Goal: Transaction & Acquisition: Subscribe to service/newsletter

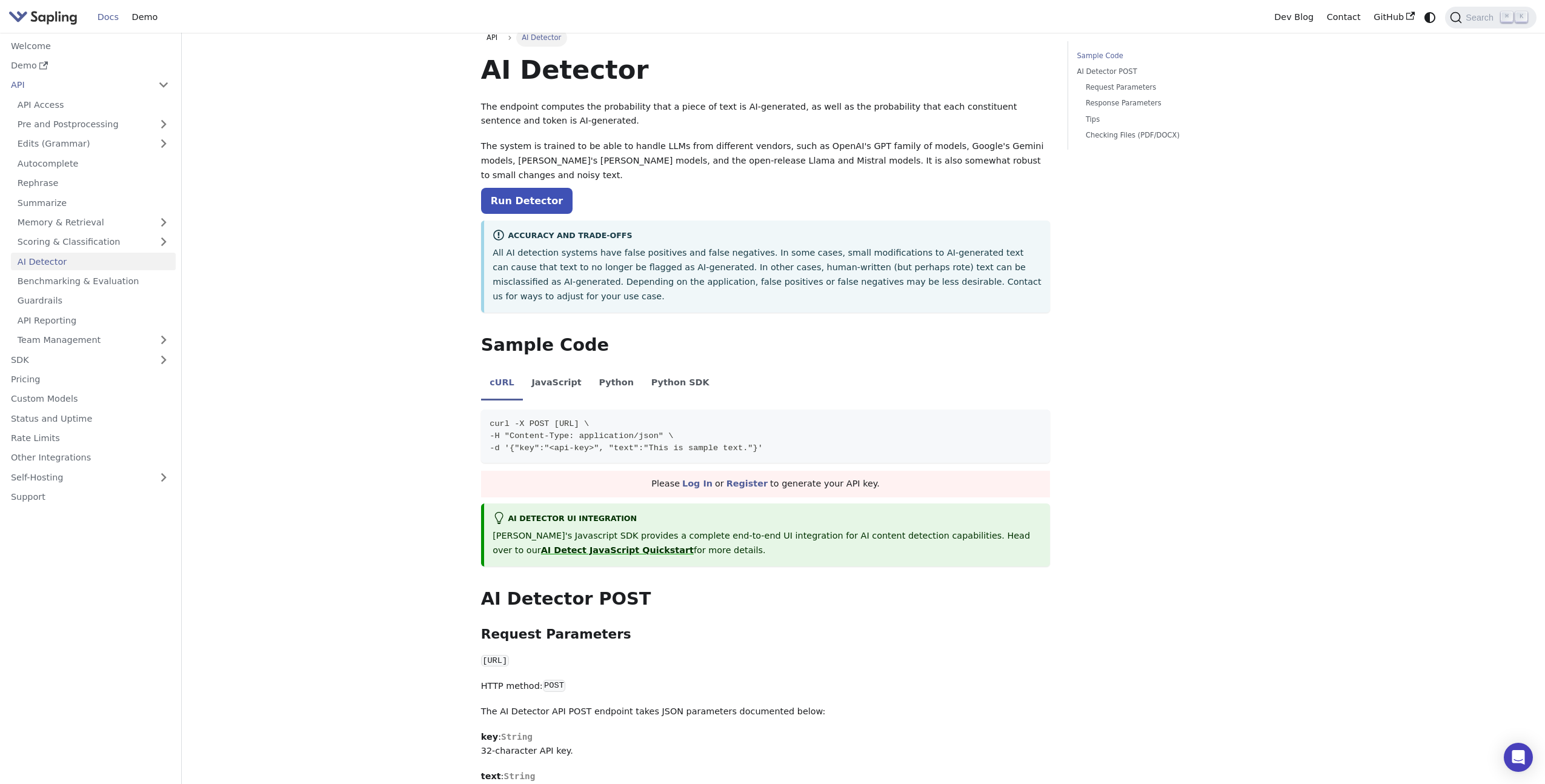
scroll to position [17, 0]
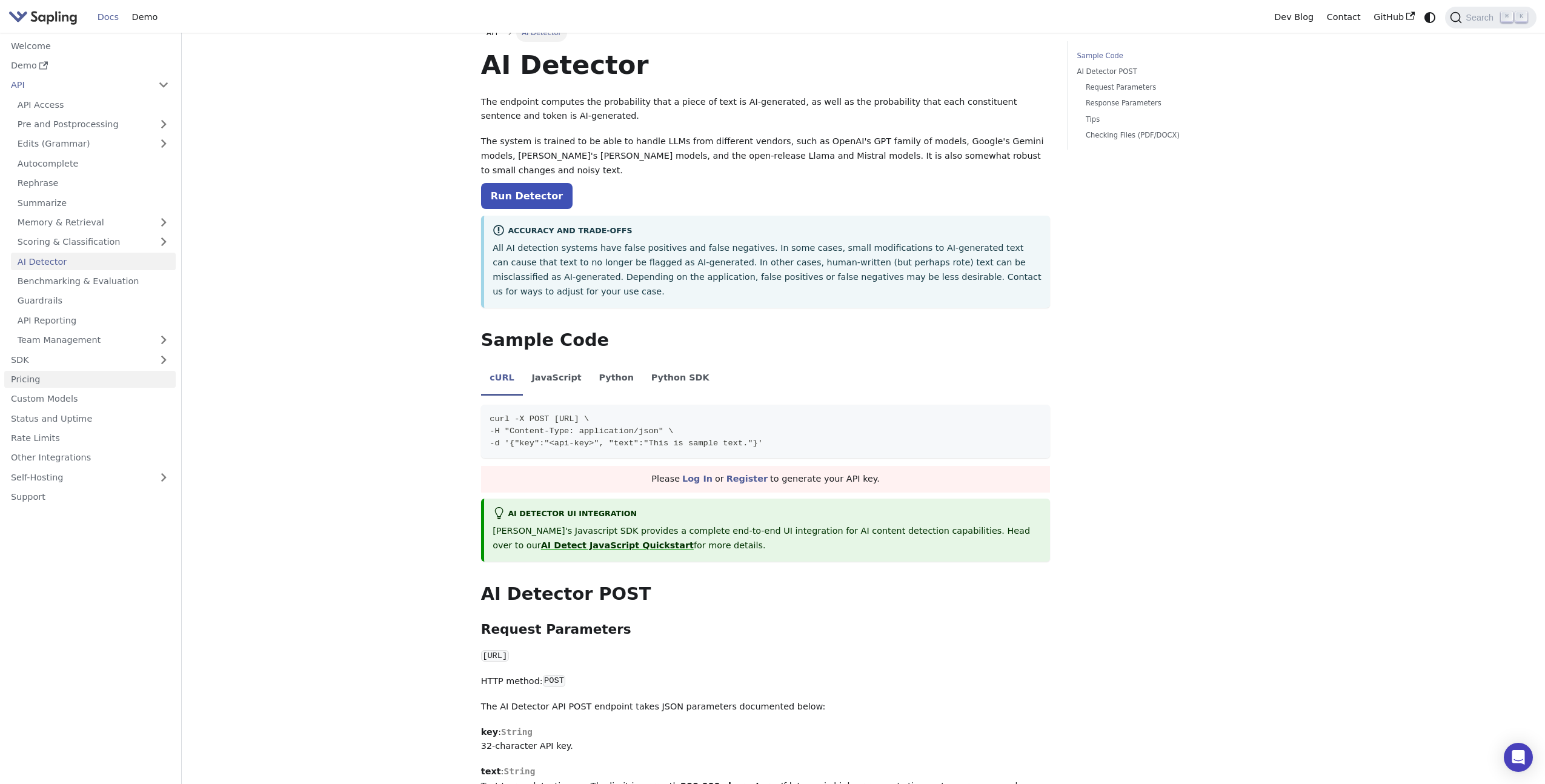
click at [40, 380] on link "Pricing" at bounding box center [90, 379] width 171 height 18
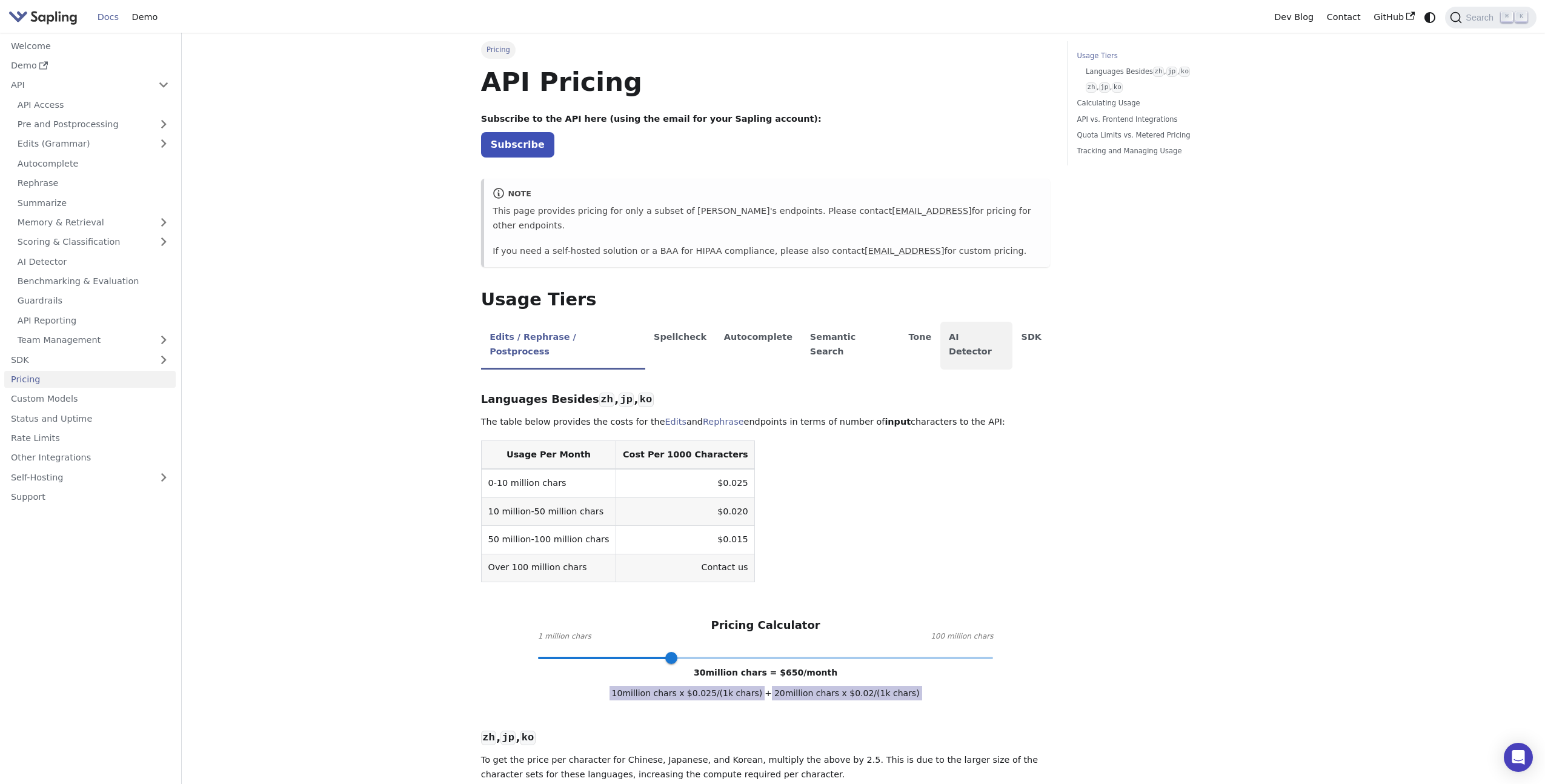
click at [945, 329] on li "AI Detector" at bounding box center [976, 345] width 72 height 48
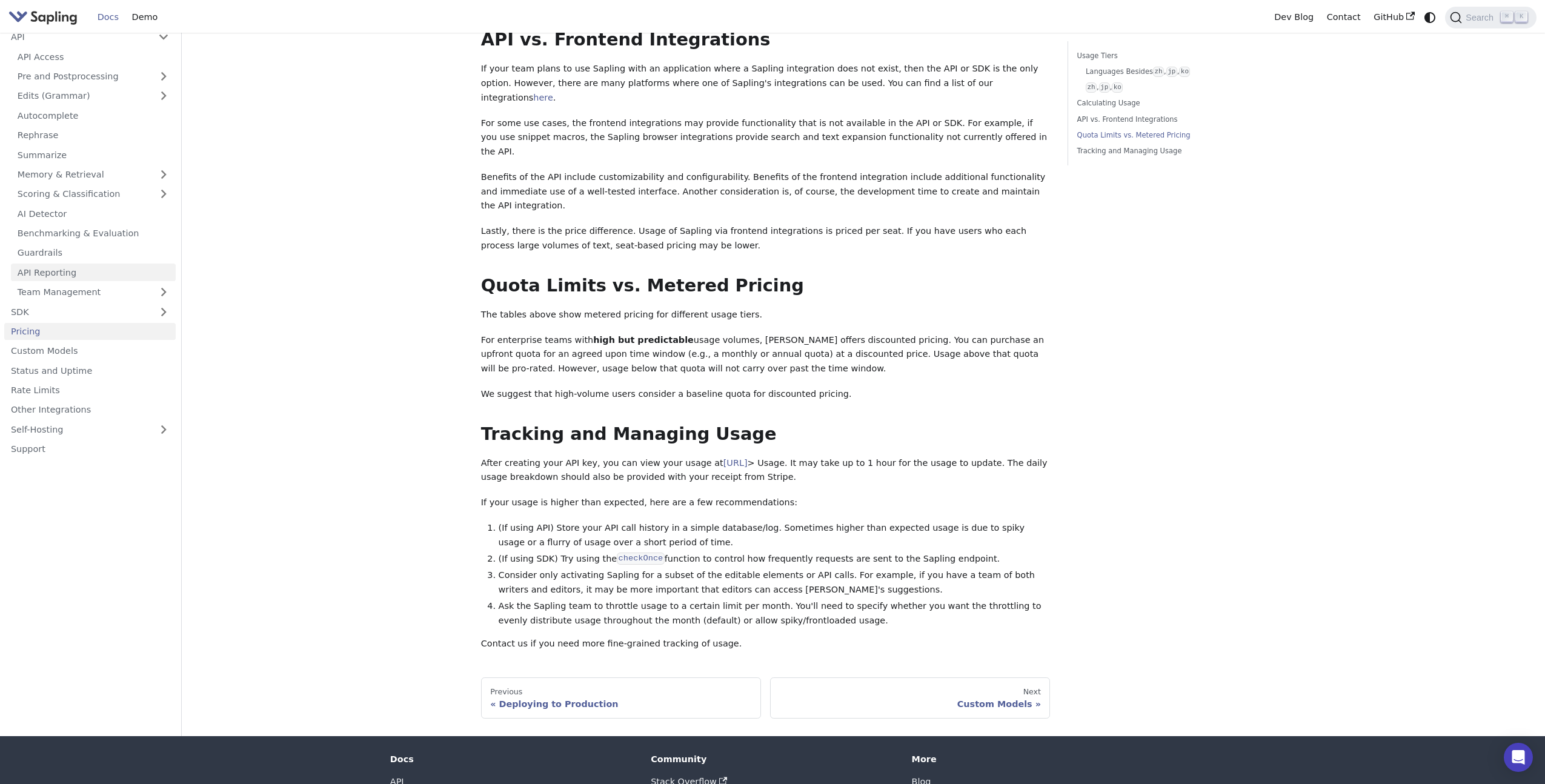
scroll to position [740, 0]
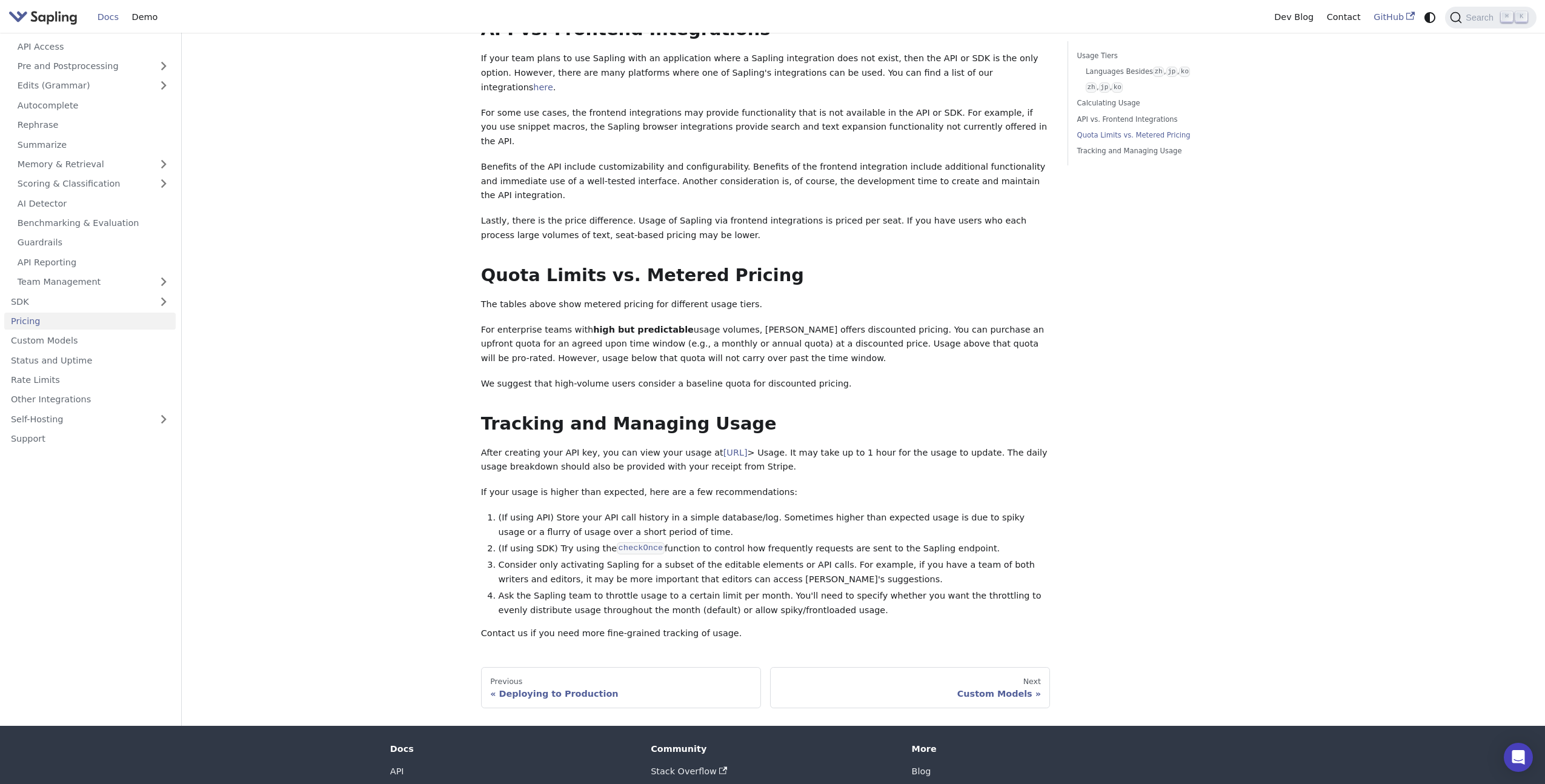
click at [1388, 18] on link "GitHub" at bounding box center [1393, 17] width 54 height 19
click at [55, 15] on img "Main" at bounding box center [43, 17] width 69 height 18
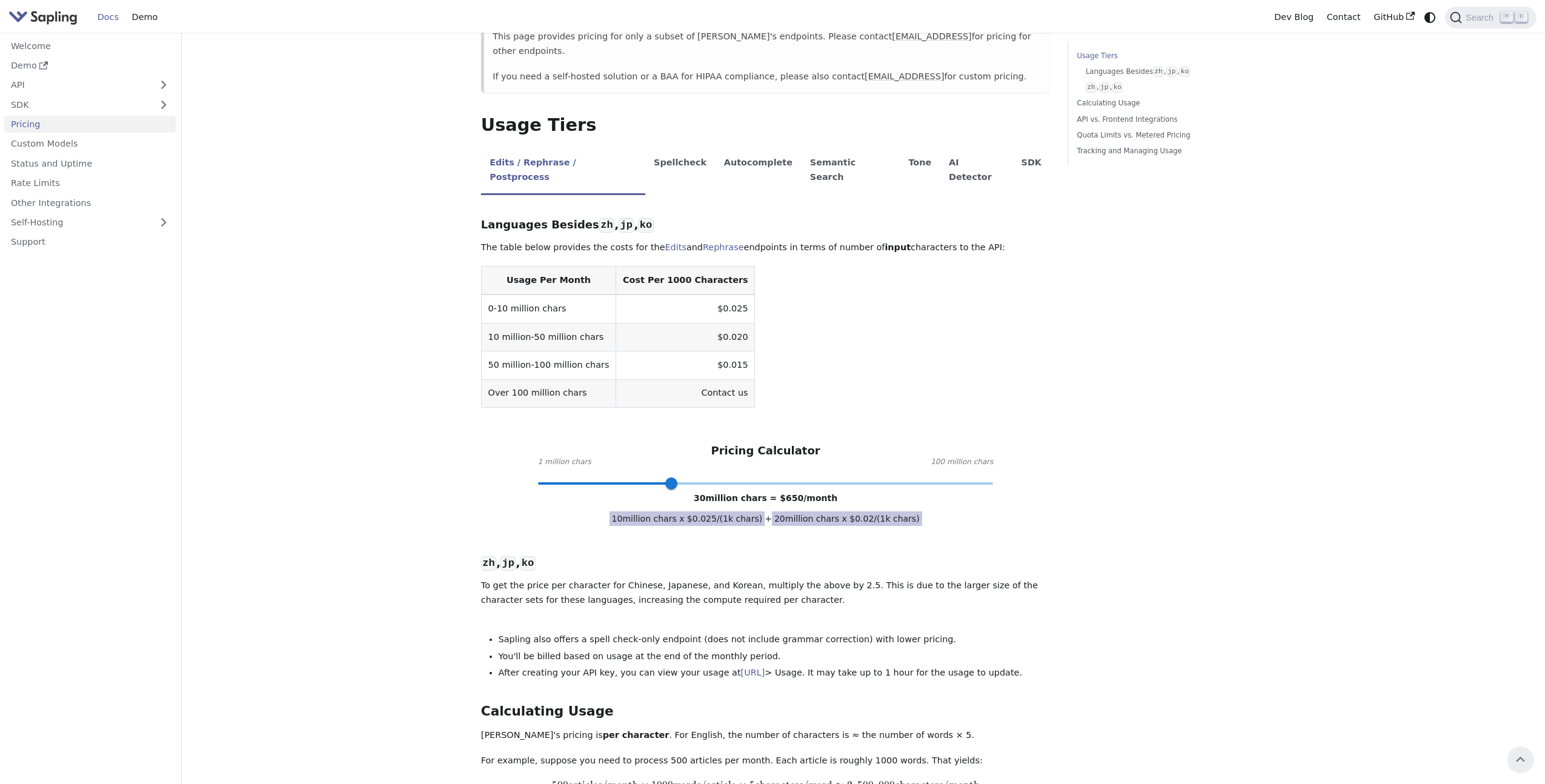
scroll to position [169, 0]
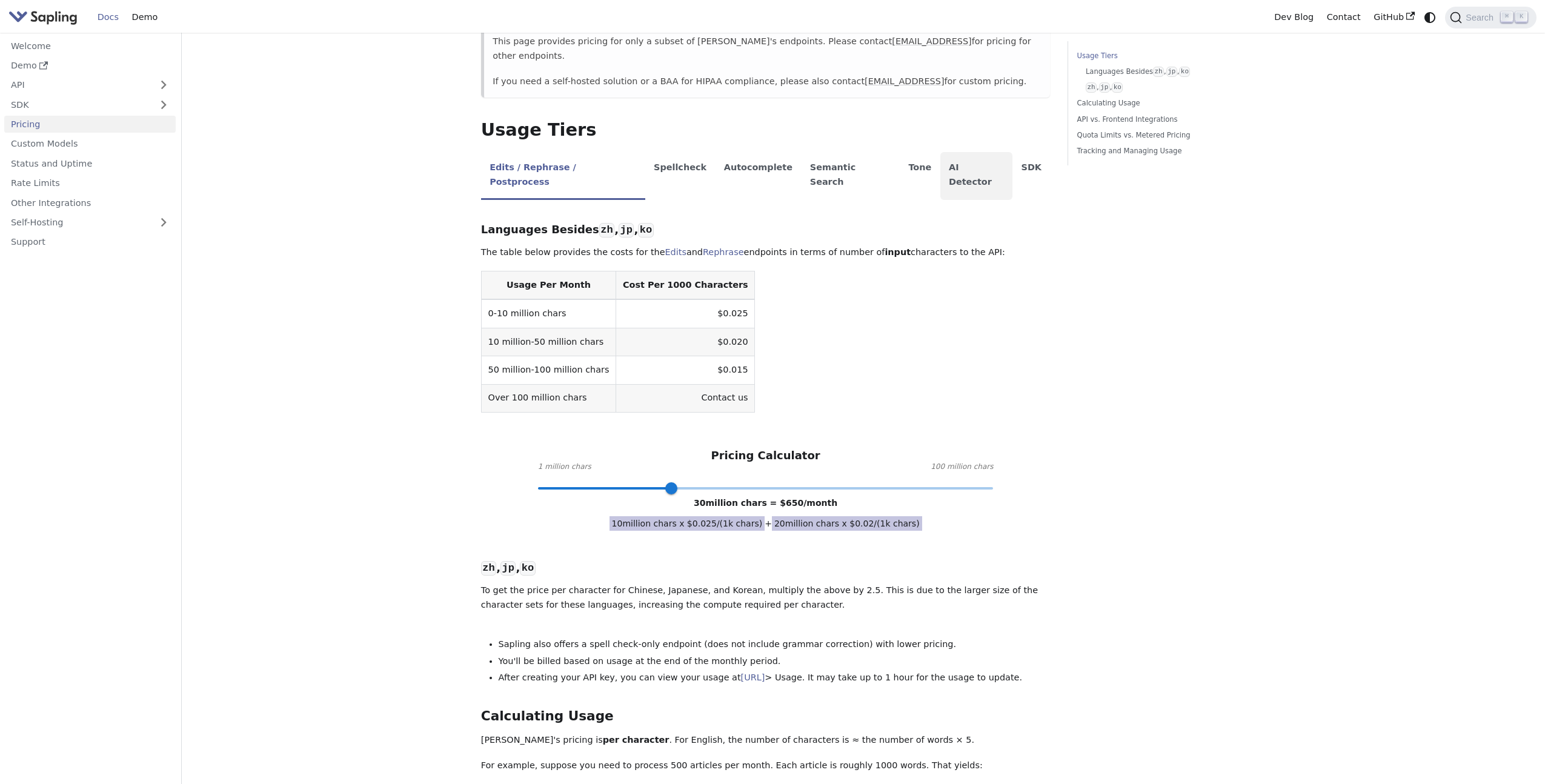
click at [647, 155] on li "AI Detector" at bounding box center [976, 176] width 72 height 48
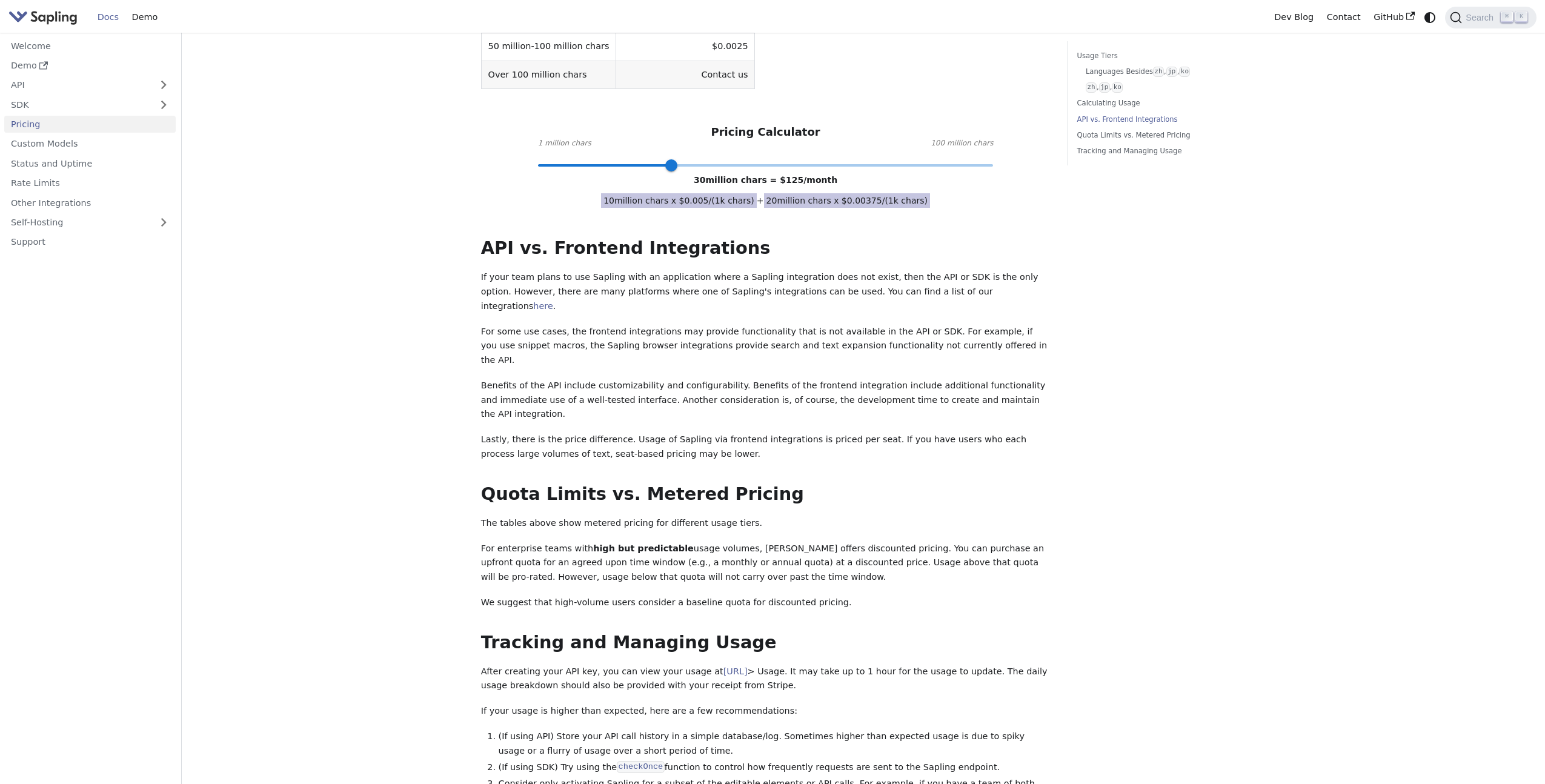
scroll to position [555, 0]
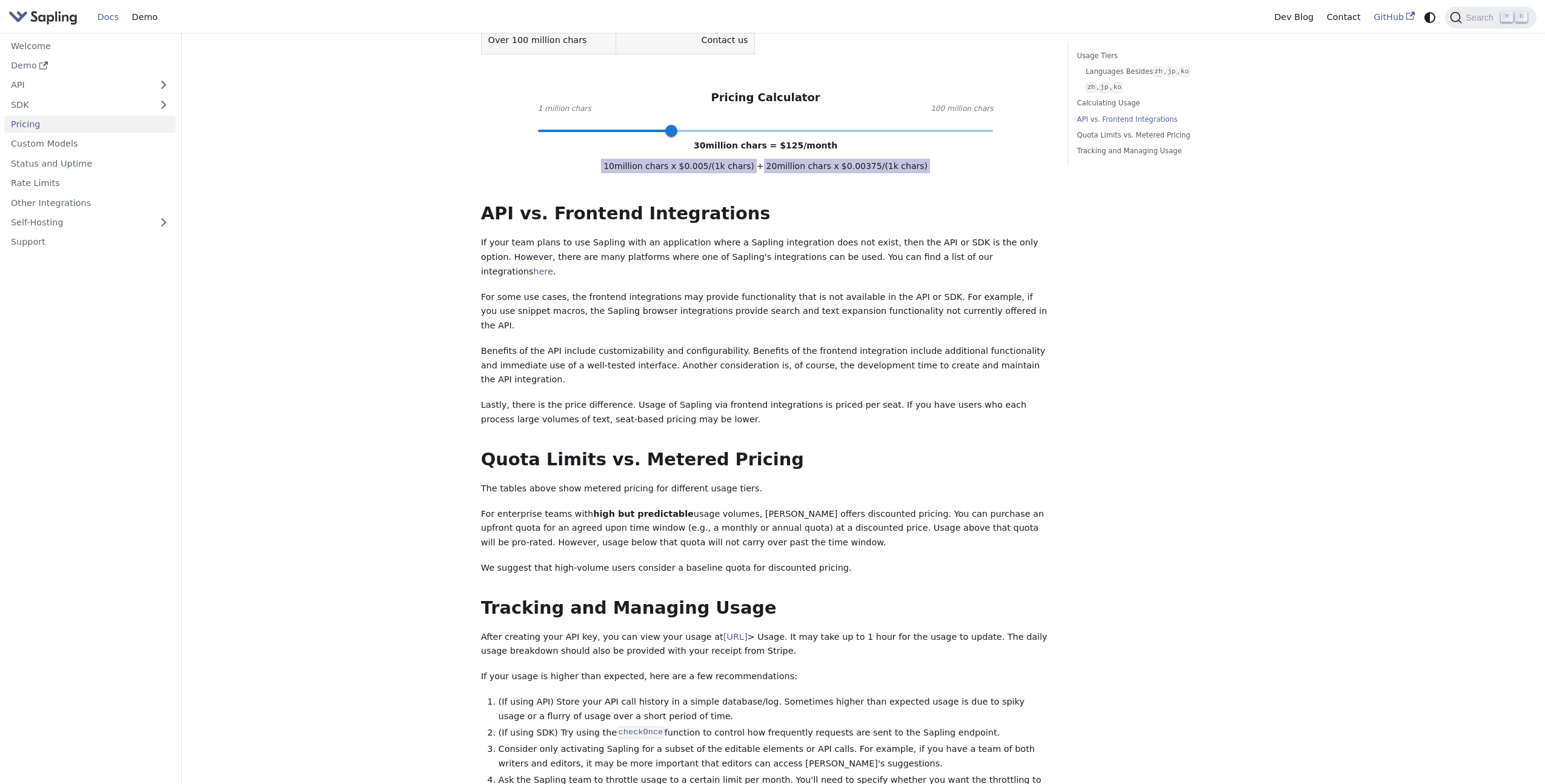
click at [647, 20] on link "GitHub" at bounding box center [1393, 17] width 54 height 19
click at [80, 122] on link "Pricing" at bounding box center [90, 125] width 171 height 18
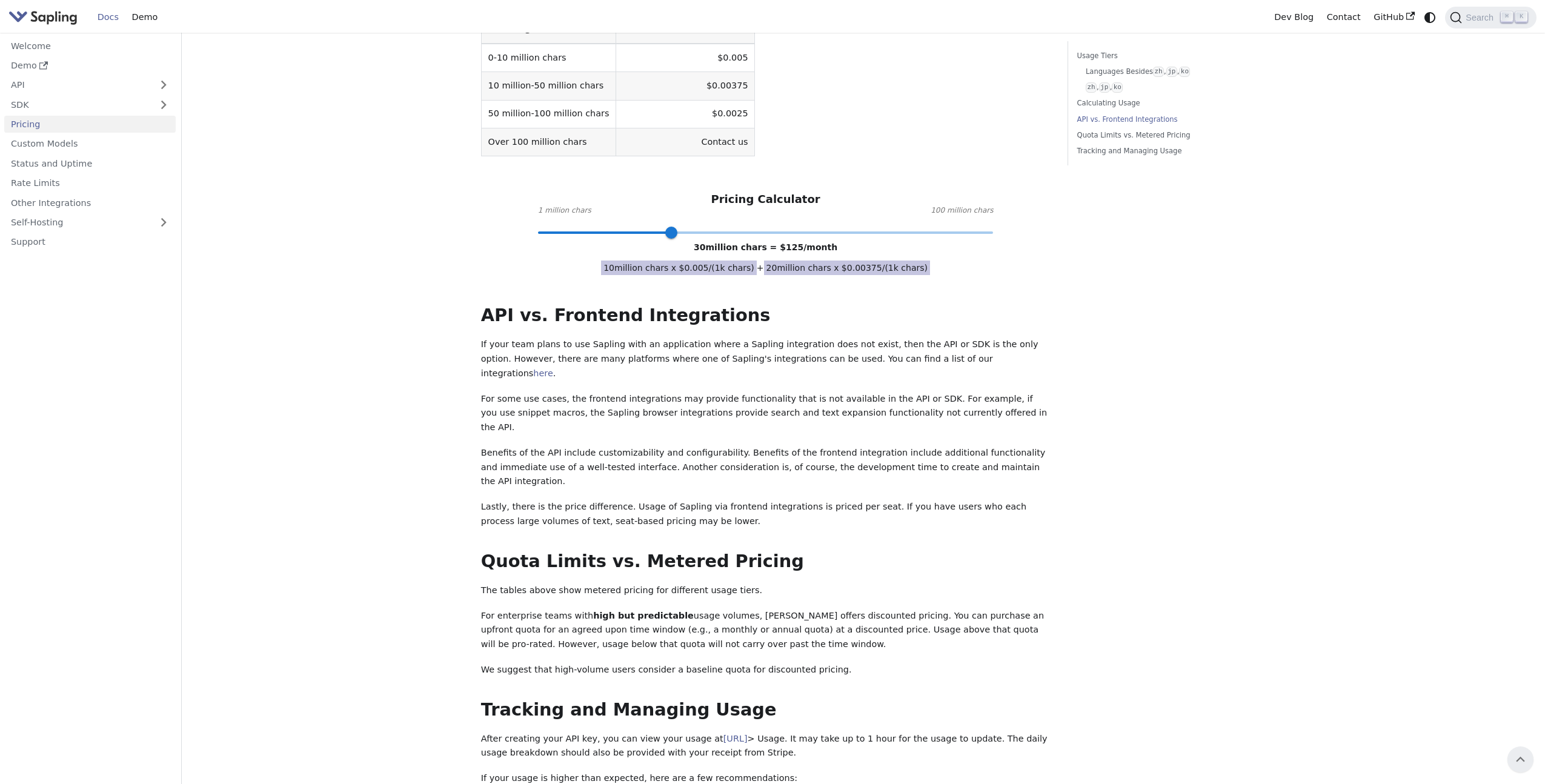
scroll to position [0, 0]
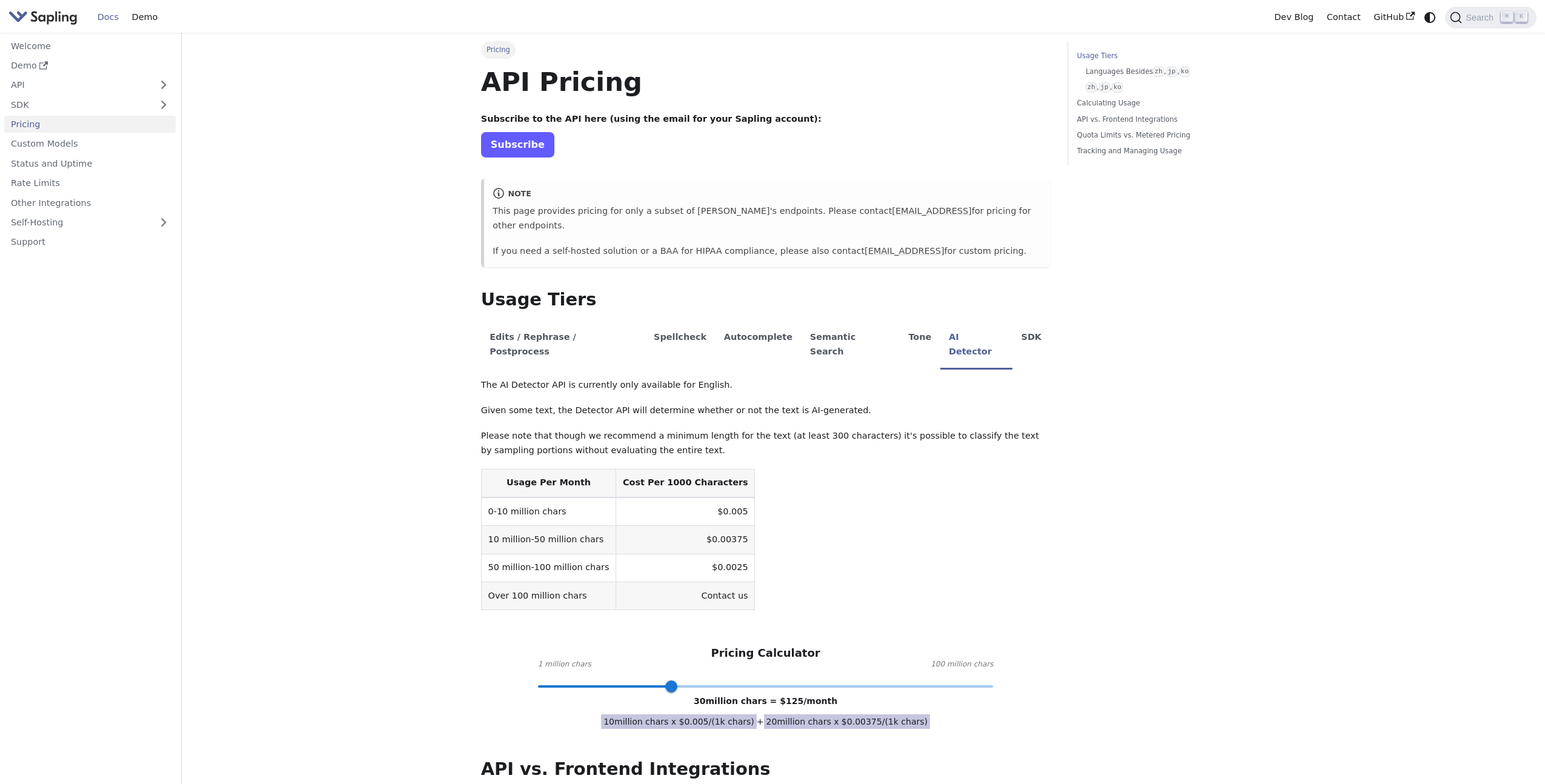
click at [532, 150] on link "Subscribe" at bounding box center [517, 144] width 73 height 25
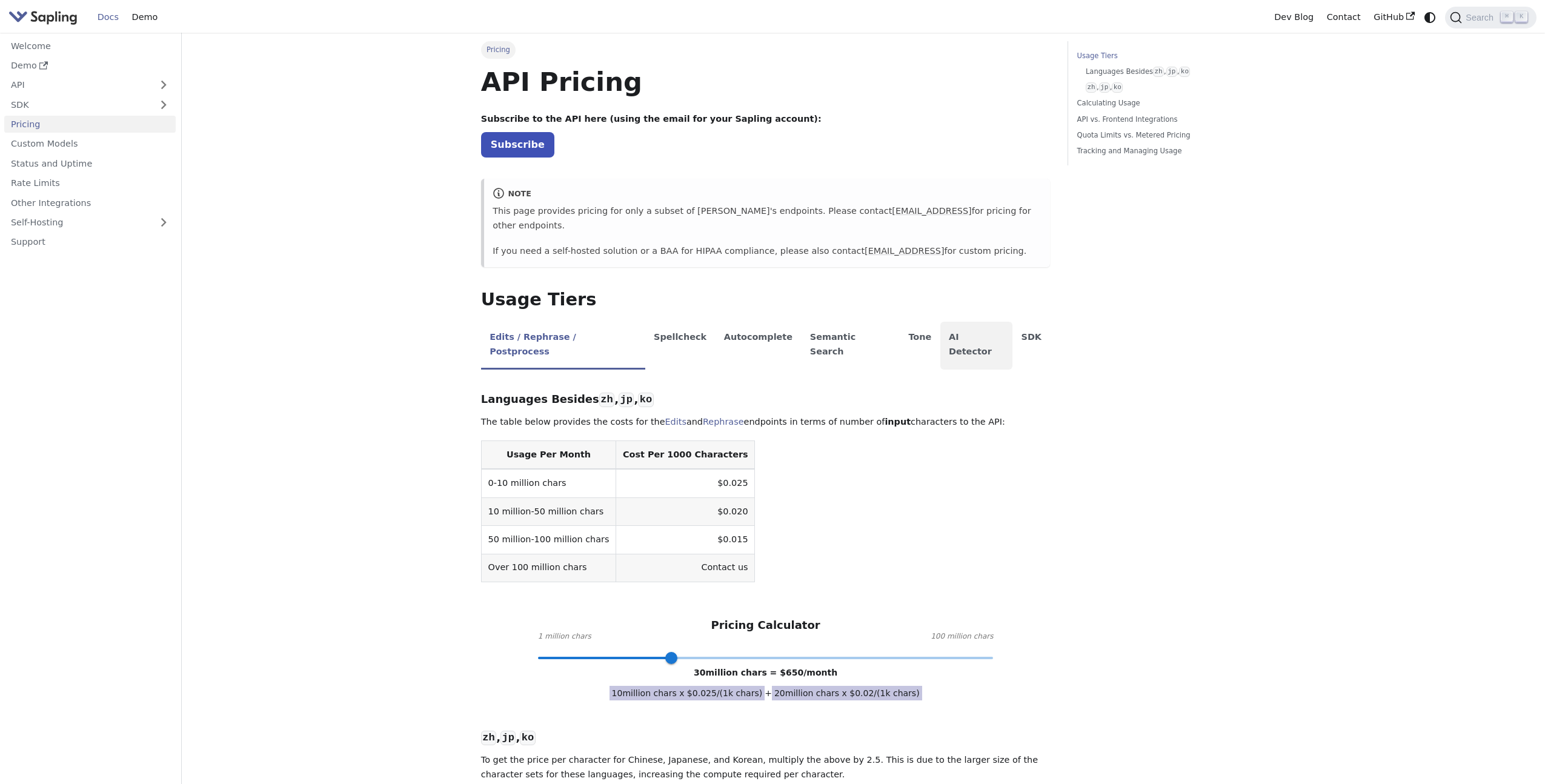
click at [940, 326] on li "AI Detector" at bounding box center [976, 345] width 72 height 48
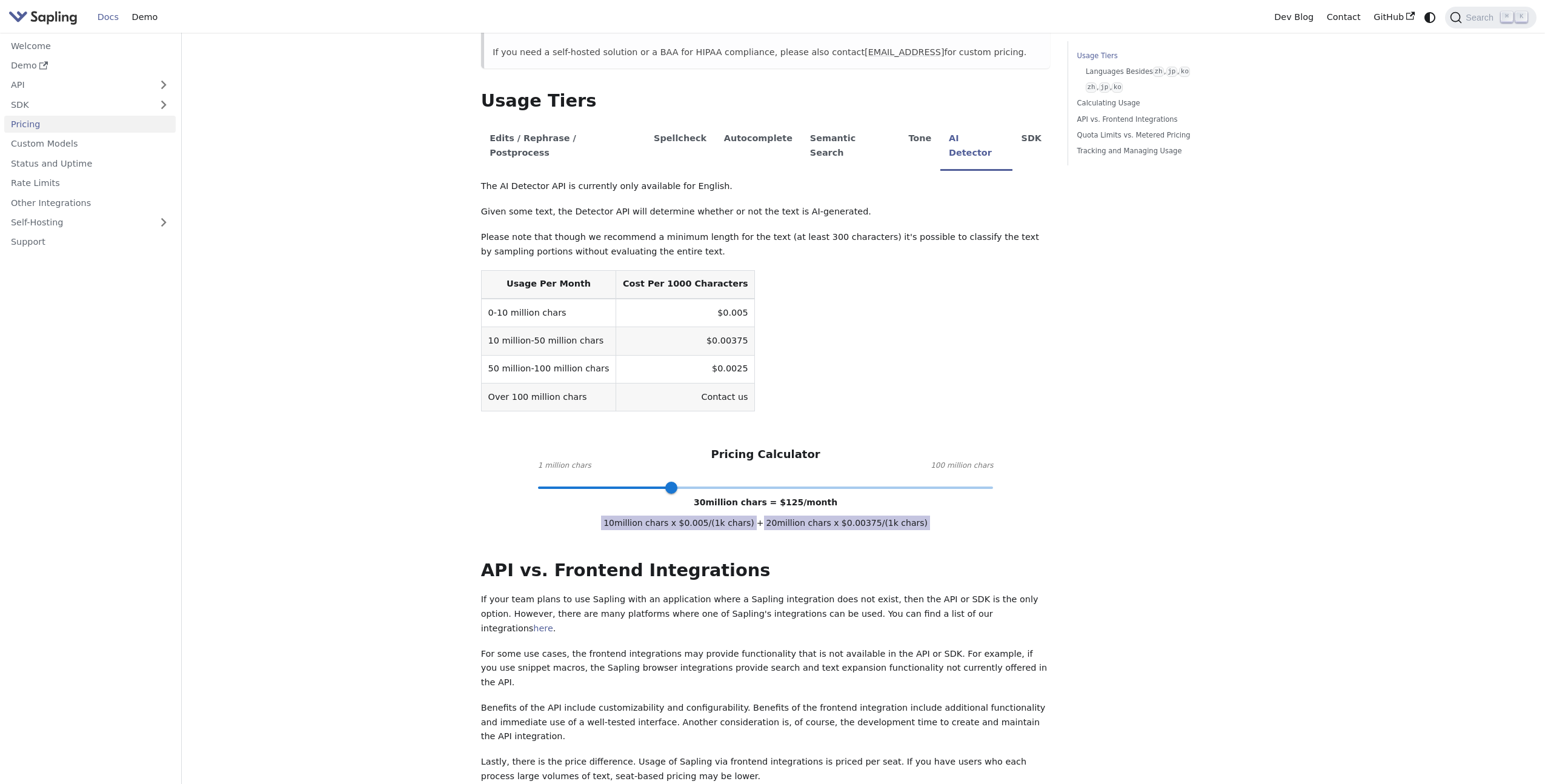
scroll to position [266, 0]
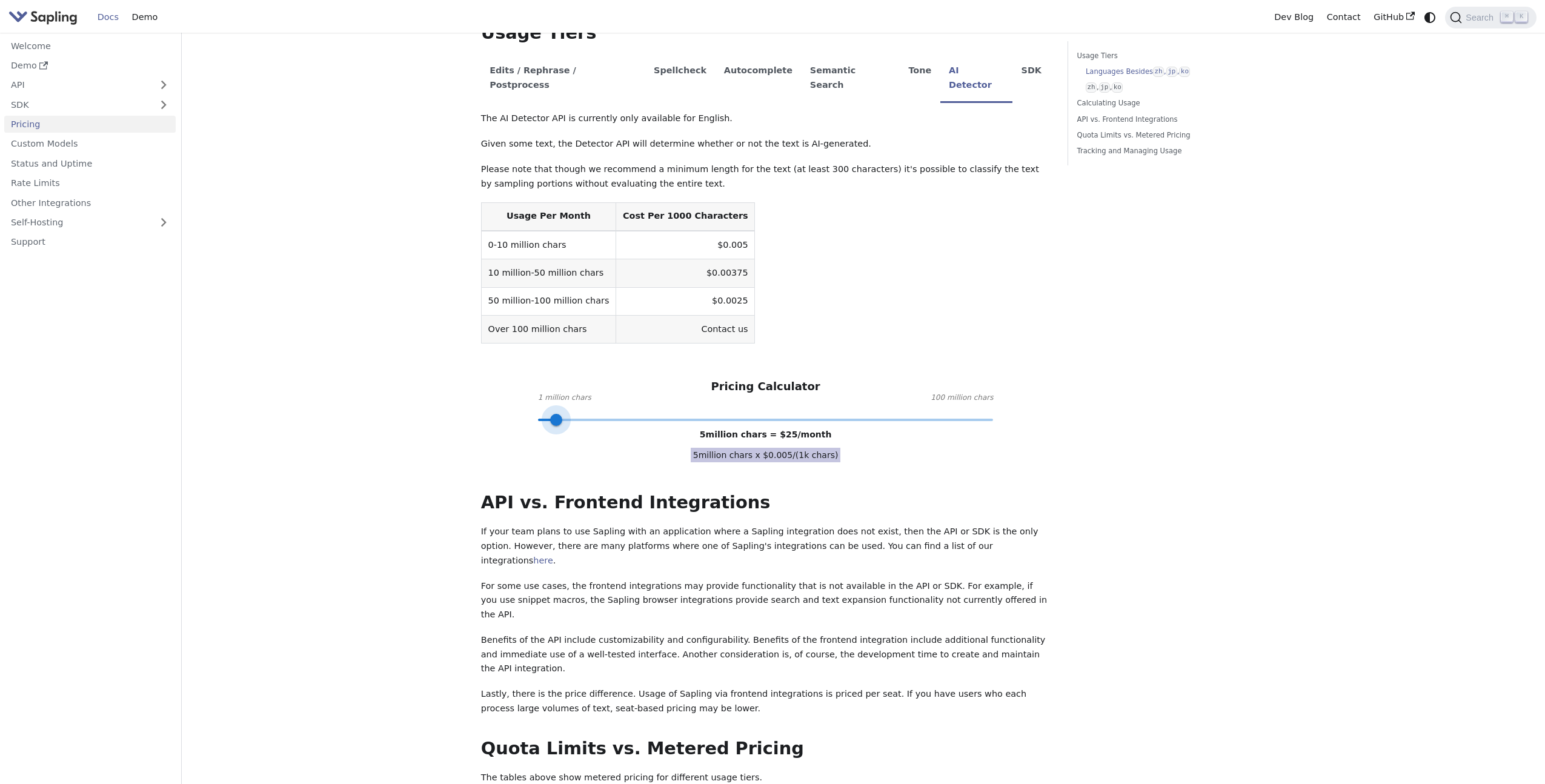
drag, startPoint x: 676, startPoint y: 390, endPoint x: 556, endPoint y: 391, distance: 120.0
click at [556, 413] on span at bounding box center [557, 420] width 12 height 12
type input "10"
drag, startPoint x: 557, startPoint y: 390, endPoint x: 579, endPoint y: 389, distance: 22.0
click at [579, 413] on span at bounding box center [579, 420] width 12 height 12
